Goal: Transaction & Acquisition: Purchase product/service

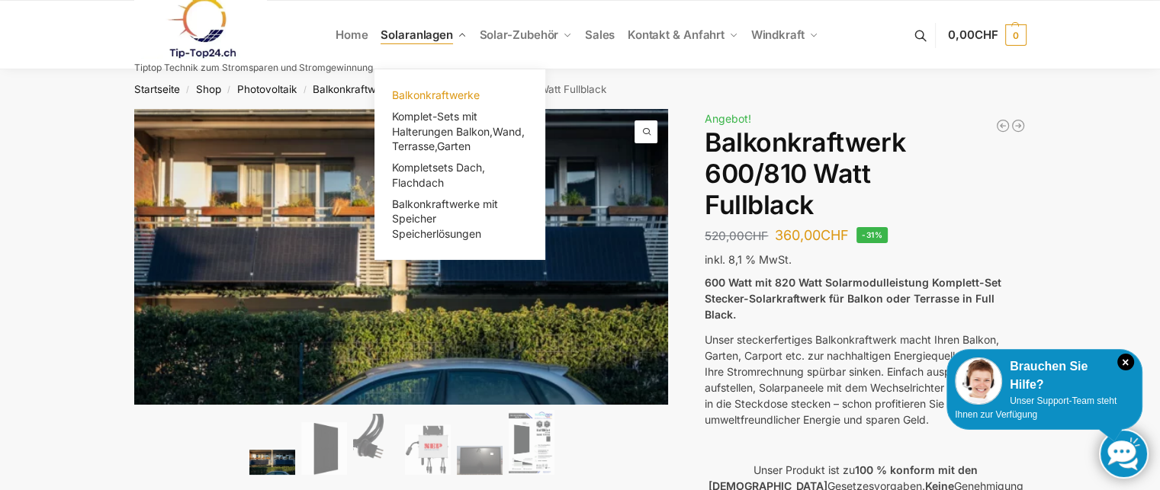
click at [407, 97] on span "Balkonkraftwerke" at bounding box center [436, 94] width 88 height 13
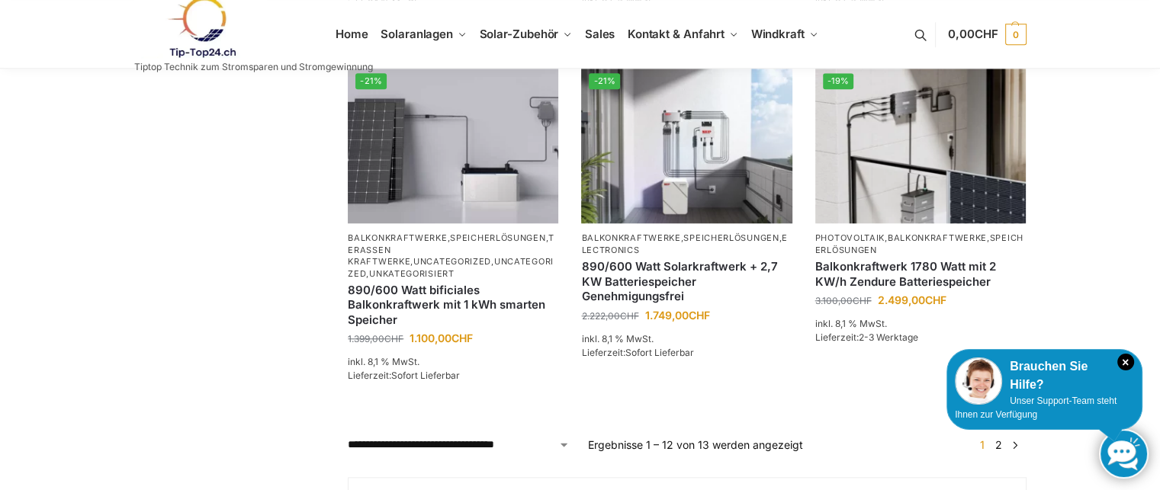
scroll to position [1312, 0]
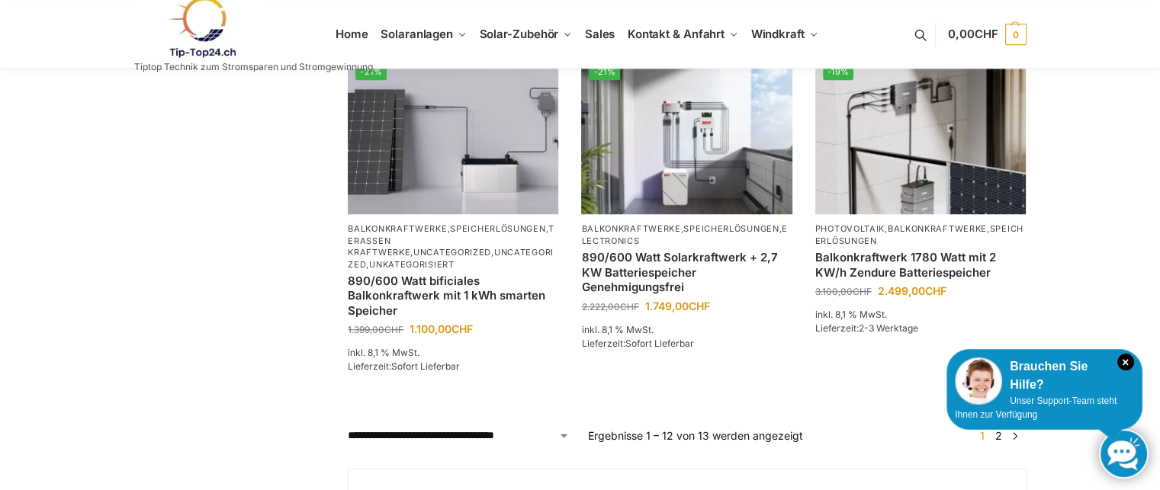
click at [999, 442] on link "2" at bounding box center [998, 435] width 14 height 13
